Goal: Task Accomplishment & Management: Use online tool/utility

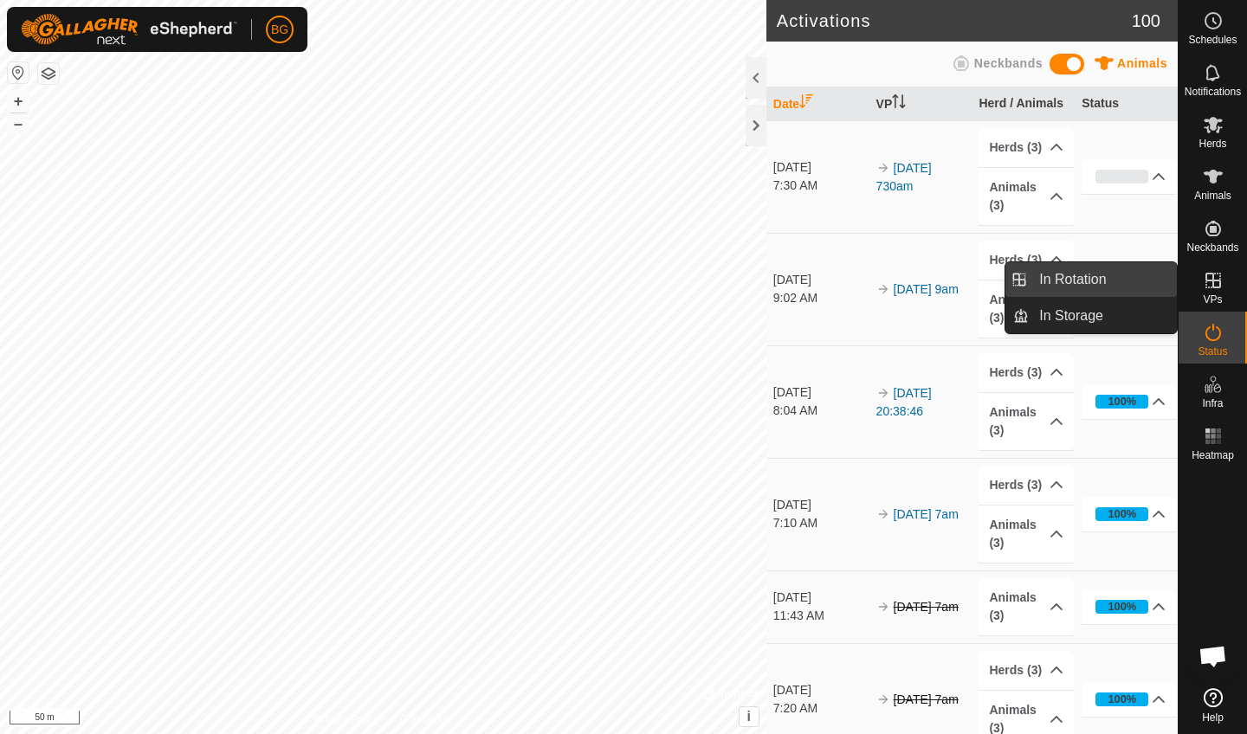
click at [1108, 285] on link "In Rotation" at bounding box center [1103, 279] width 148 height 35
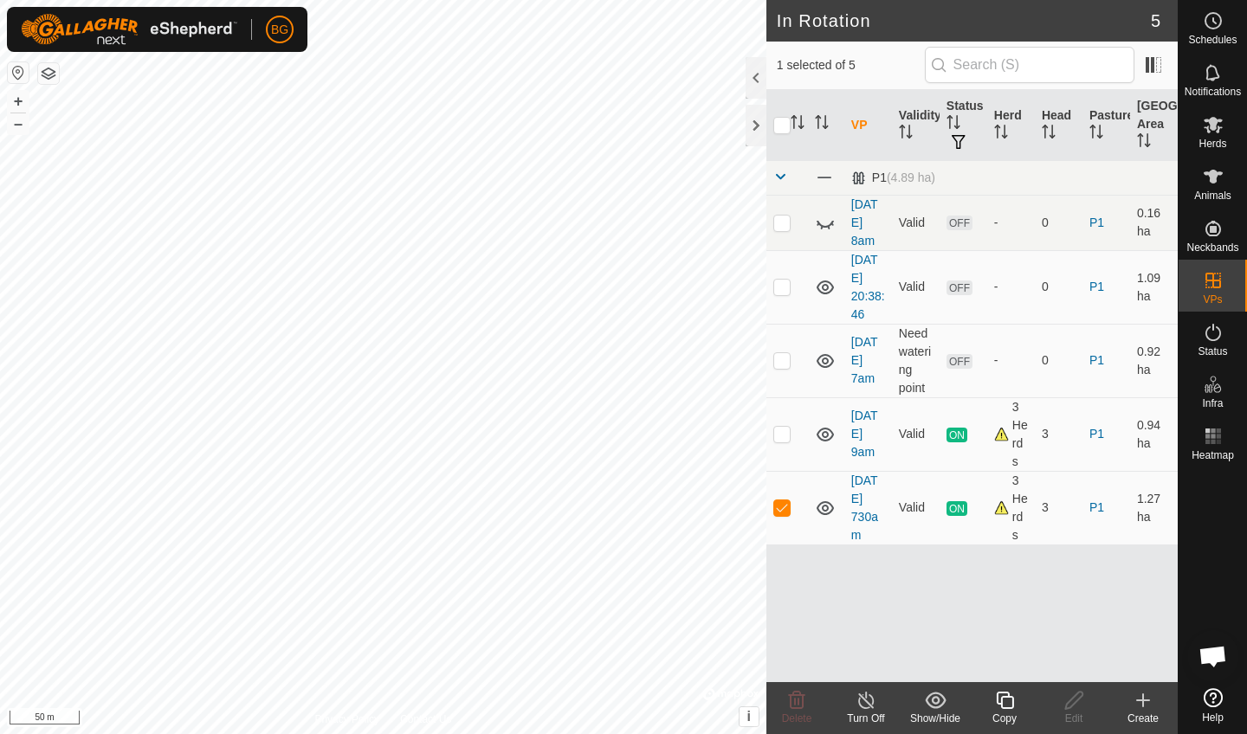
click at [1150, 712] on div "Create" at bounding box center [1142, 719] width 69 height 16
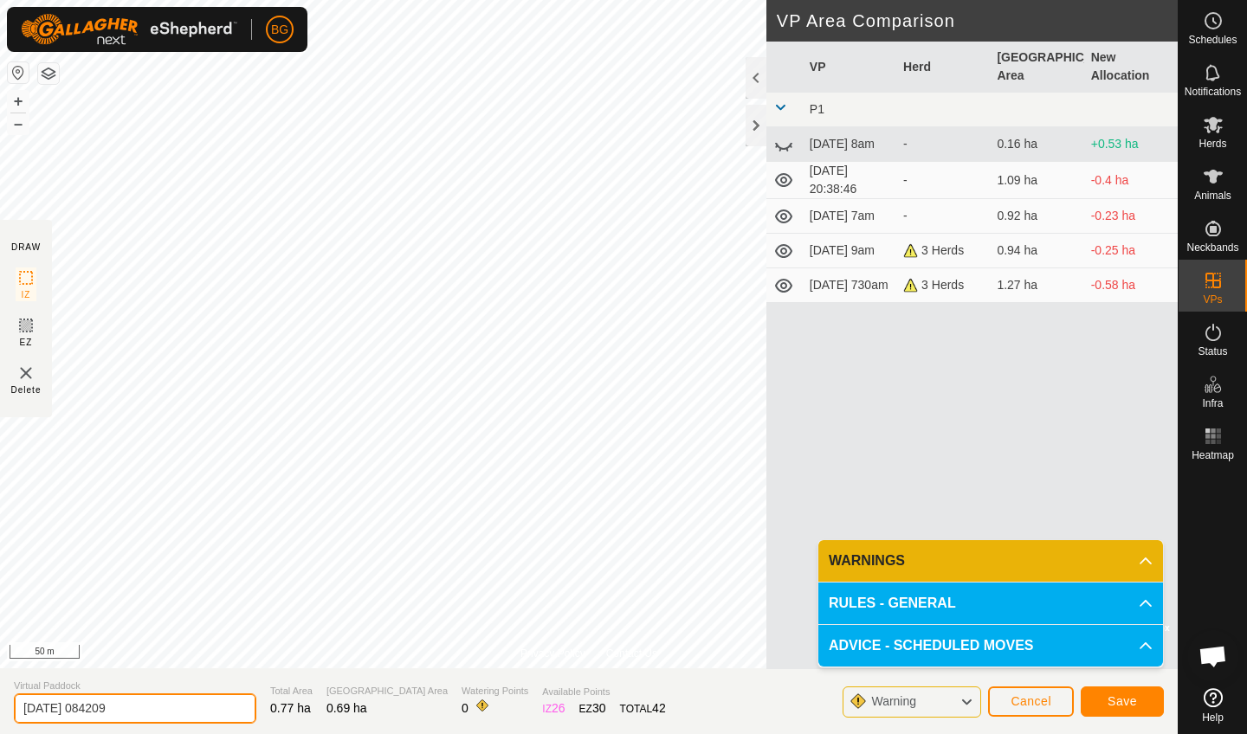
click at [135, 707] on input "[DATE] 084209" at bounding box center [135, 709] width 242 height 30
type input "[DATE] 842am"
click at [1123, 695] on span "Save" at bounding box center [1121, 701] width 29 height 14
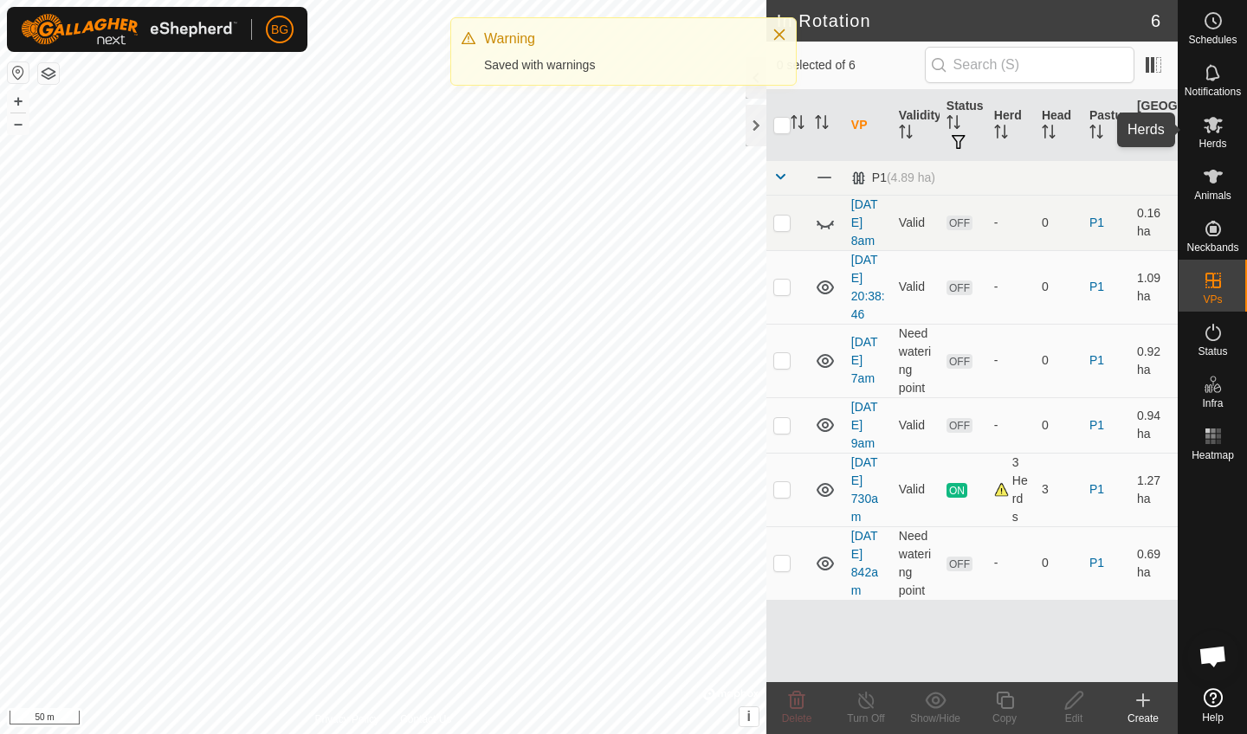
click at [1210, 129] on icon at bounding box center [1213, 124] width 21 height 21
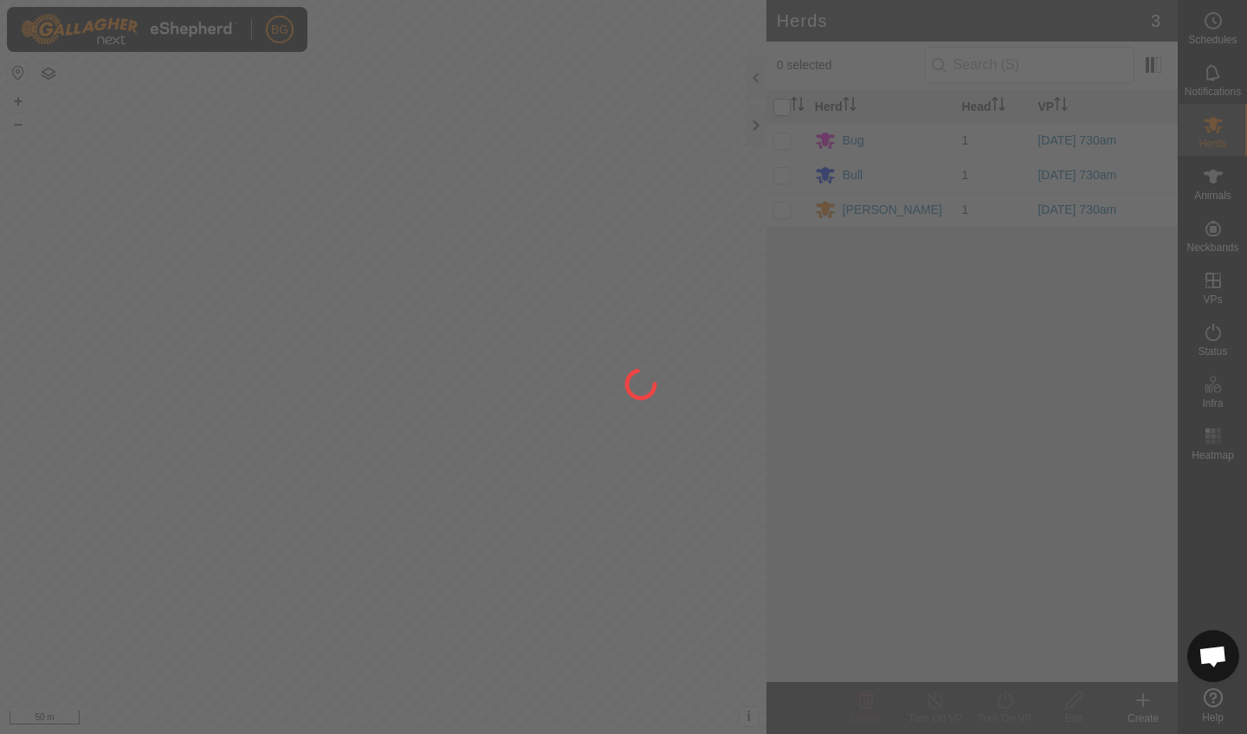
click at [784, 107] on div "BG Schedules Notifications Herds Animals Neckbands VPs Status Infra Heatmap Hel…" at bounding box center [623, 367] width 1247 height 734
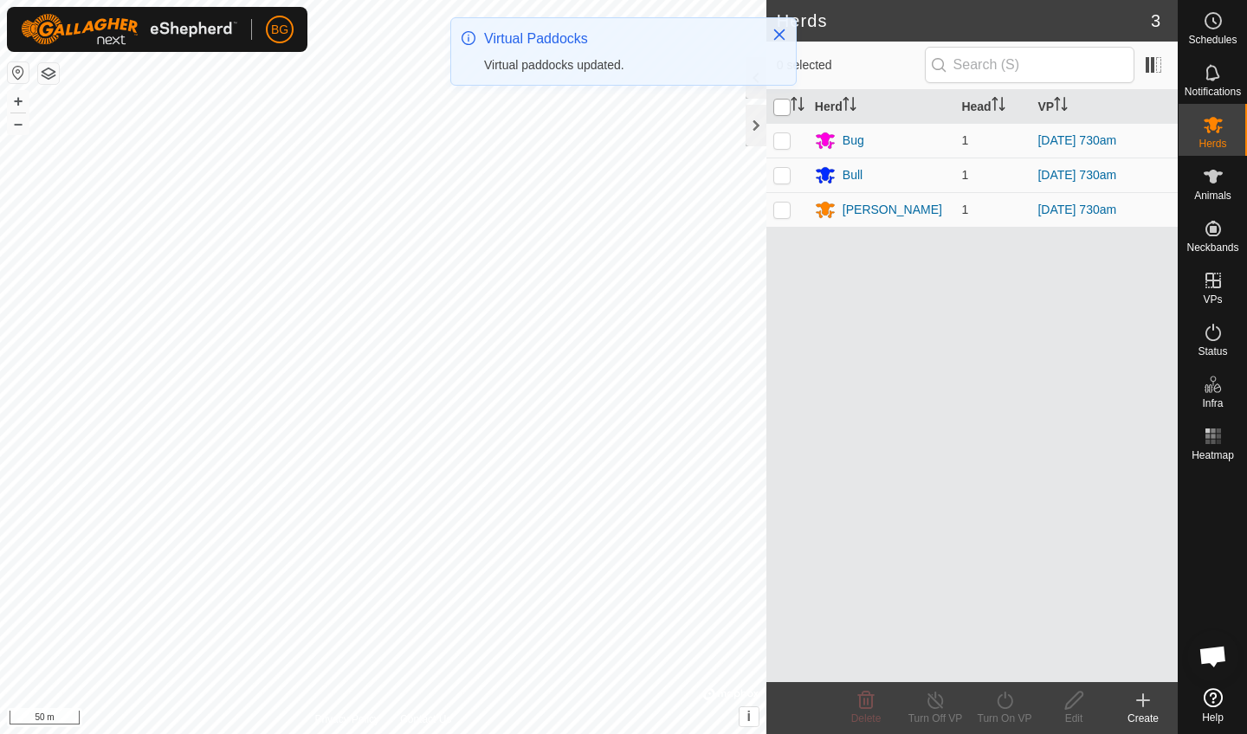
click at [781, 110] on input "checkbox" at bounding box center [781, 107] width 17 height 17
checkbox input "true"
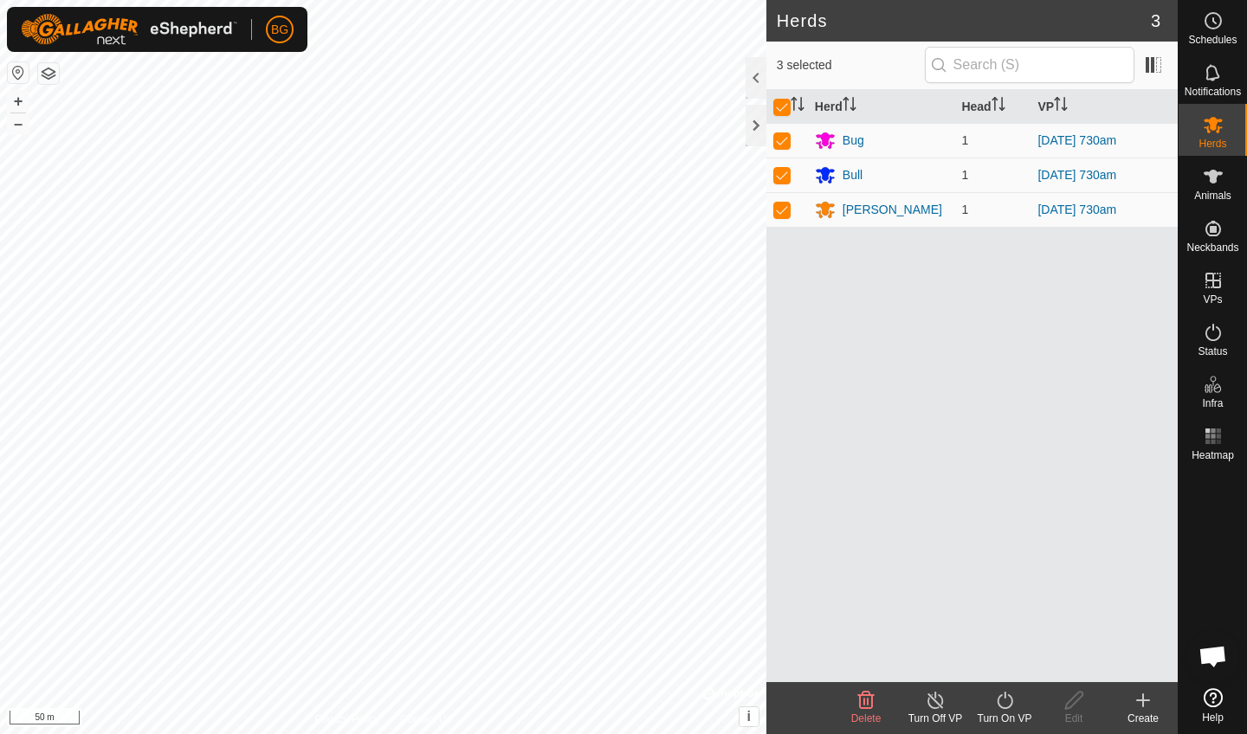
click at [998, 714] on div "Turn On VP" at bounding box center [1004, 719] width 69 height 16
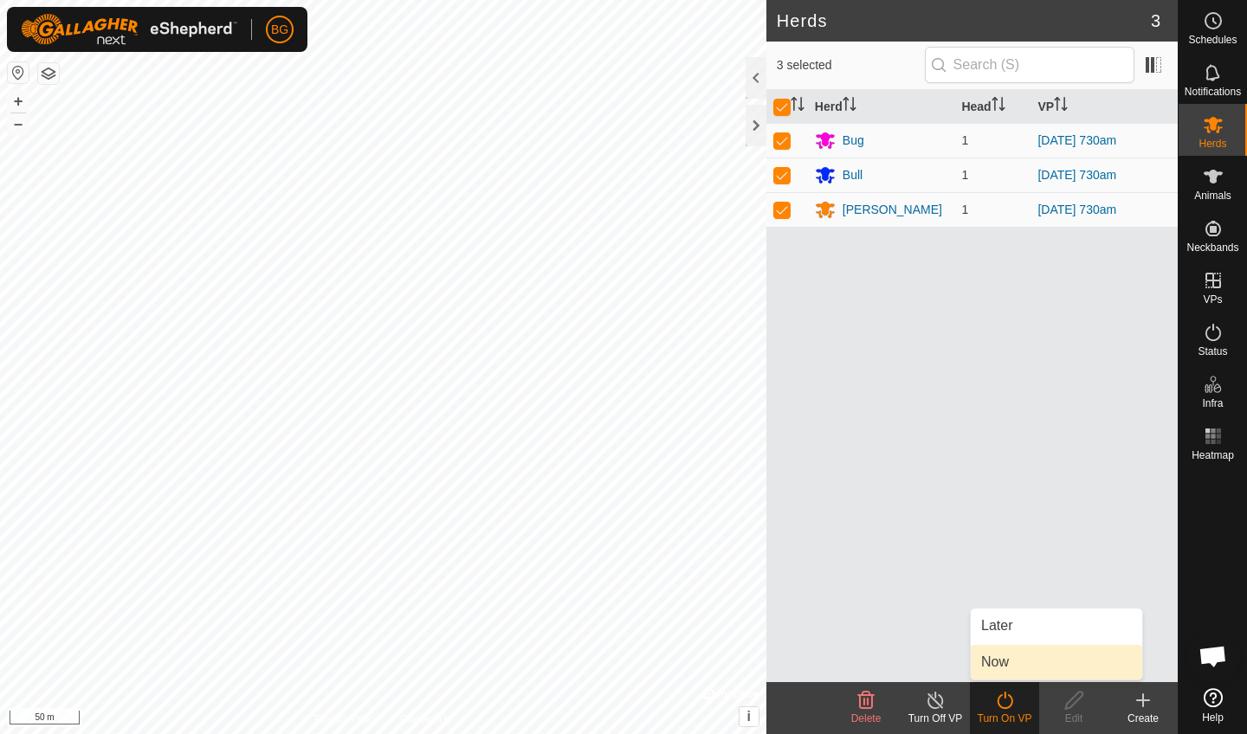
click at [1003, 655] on link "Now" at bounding box center [1056, 662] width 171 height 35
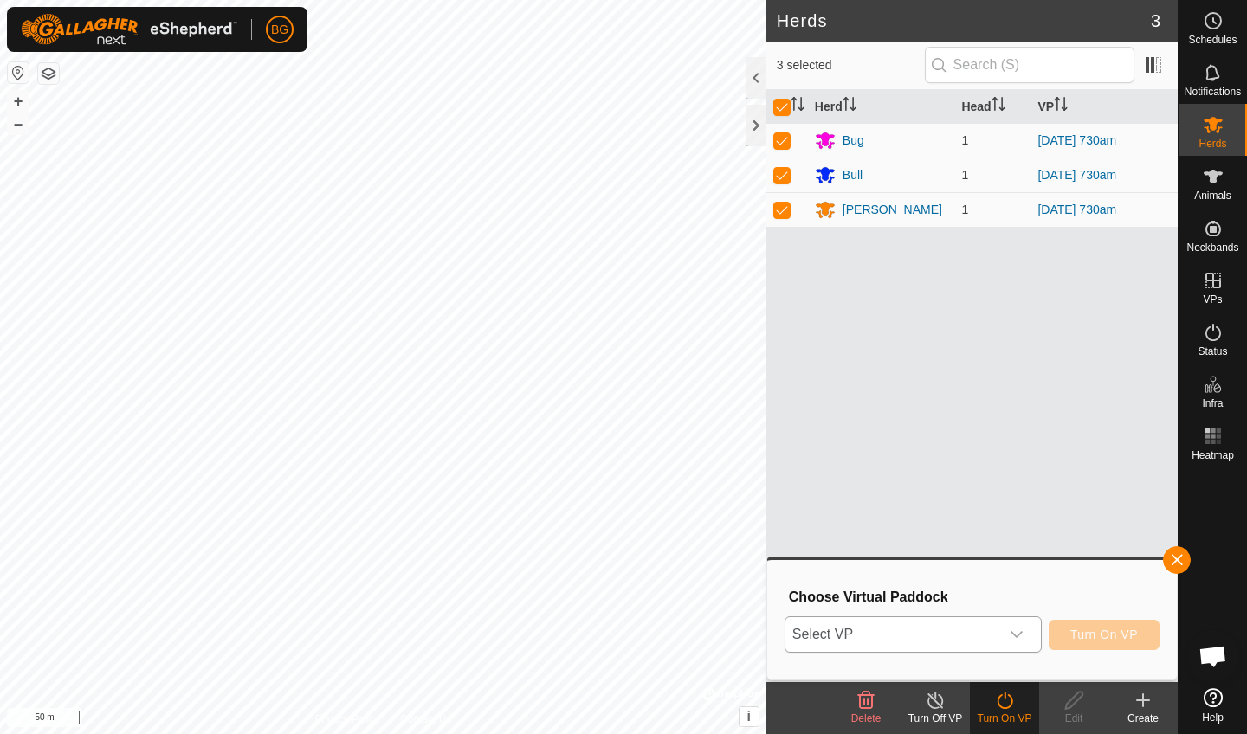
click at [1010, 635] on icon "dropdown trigger" at bounding box center [1017, 635] width 14 height 14
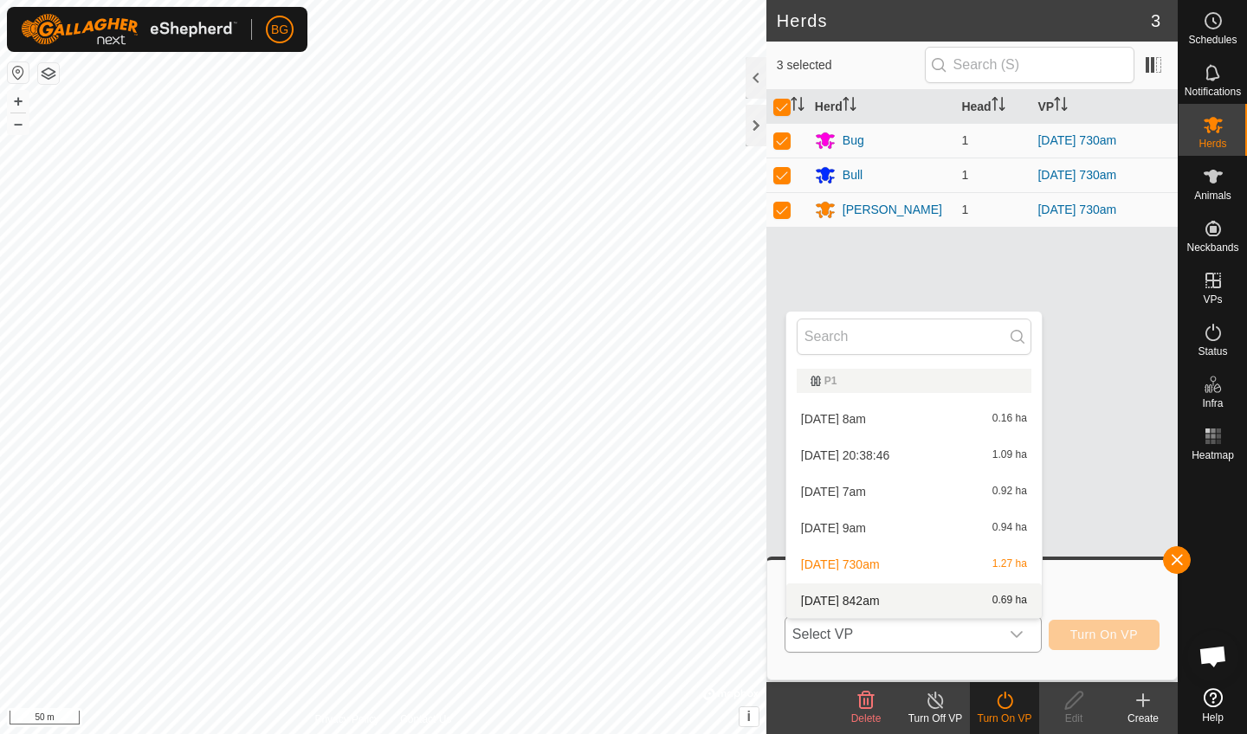
click at [977, 597] on li "[DATE] 842am 0.69 ha" at bounding box center [913, 601] width 255 height 35
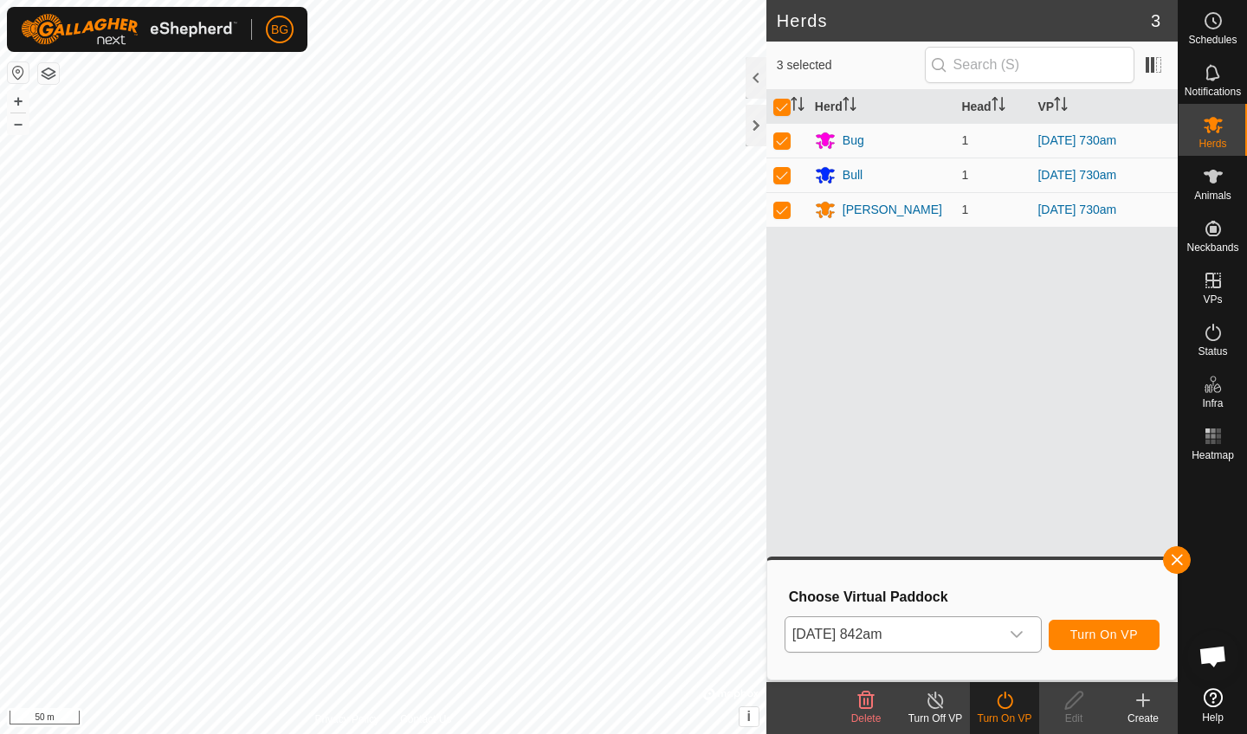
click at [1100, 640] on span "Turn On VP" at bounding box center [1104, 635] width 68 height 14
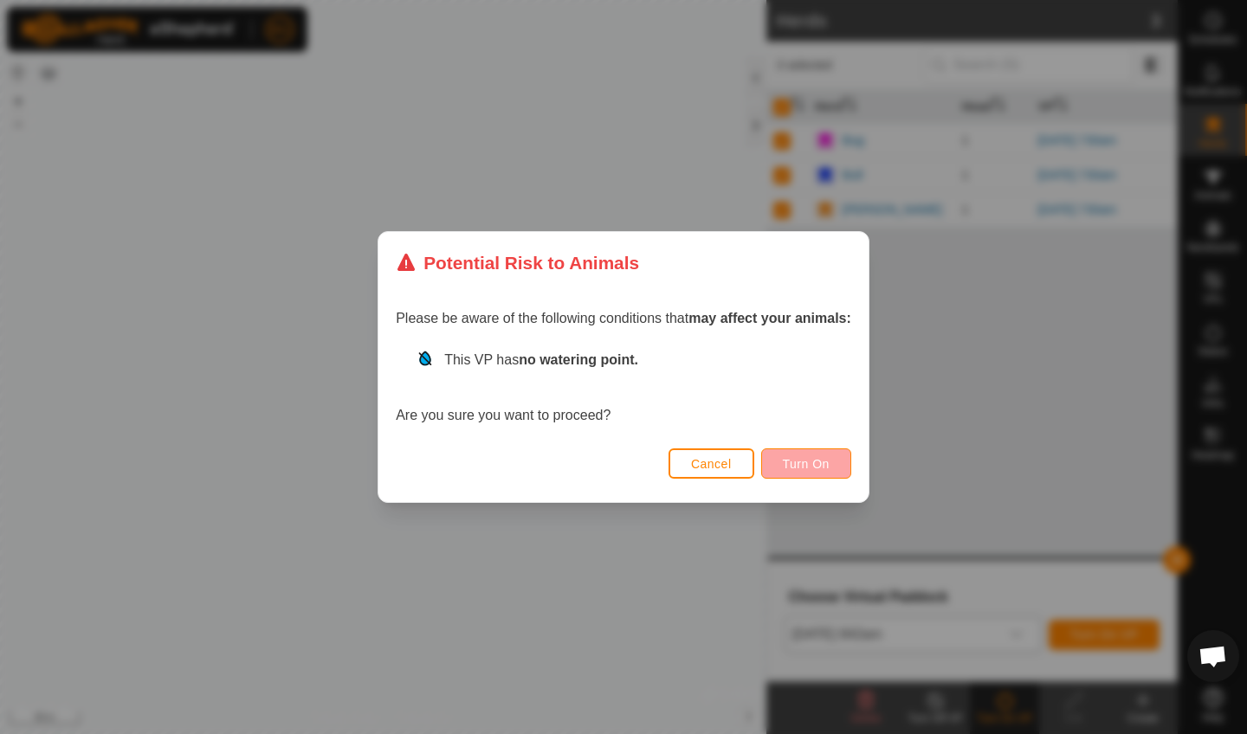
click at [813, 462] on span "Turn On" at bounding box center [806, 464] width 47 height 14
